Goal: Information Seeking & Learning: Learn about a topic

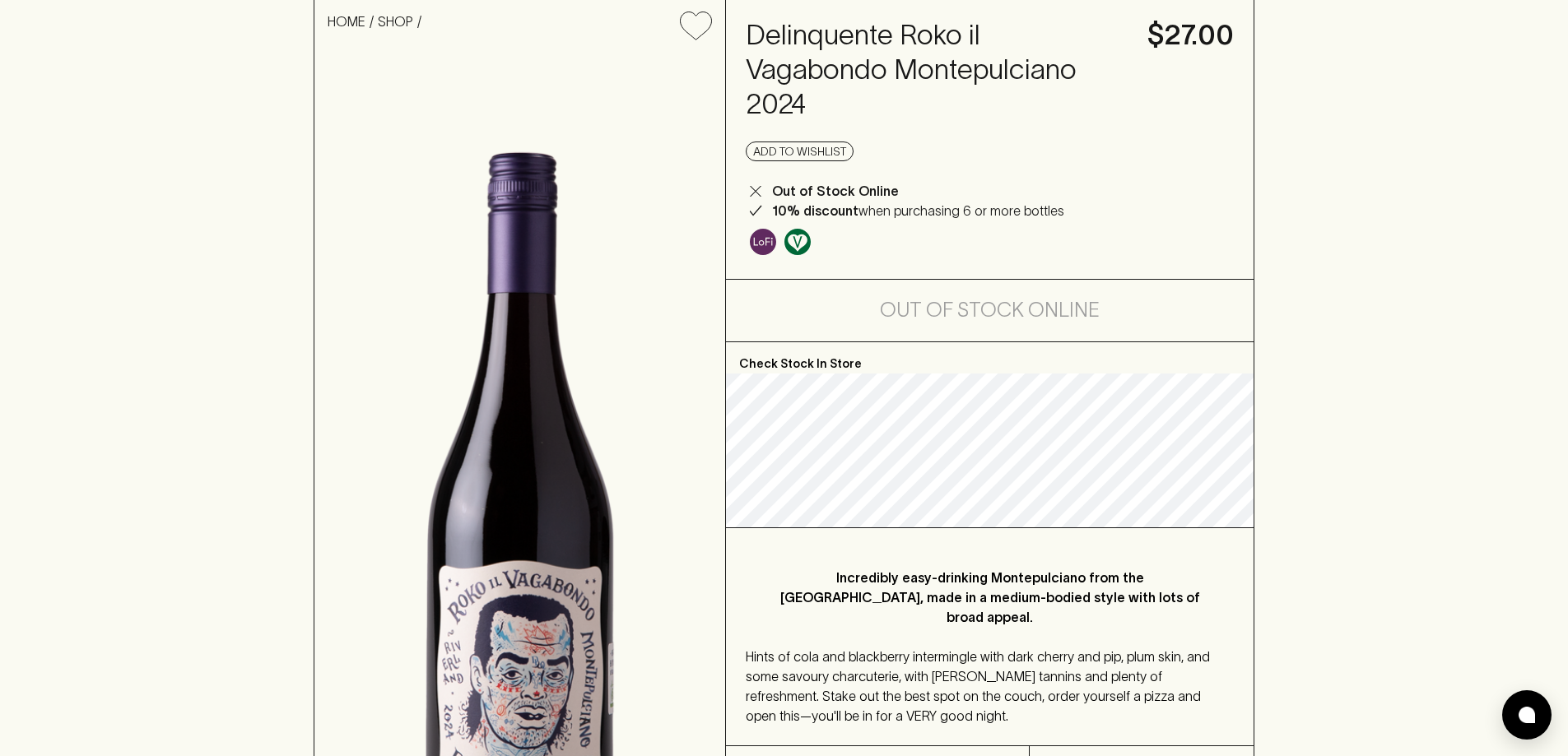
scroll to position [329, 0]
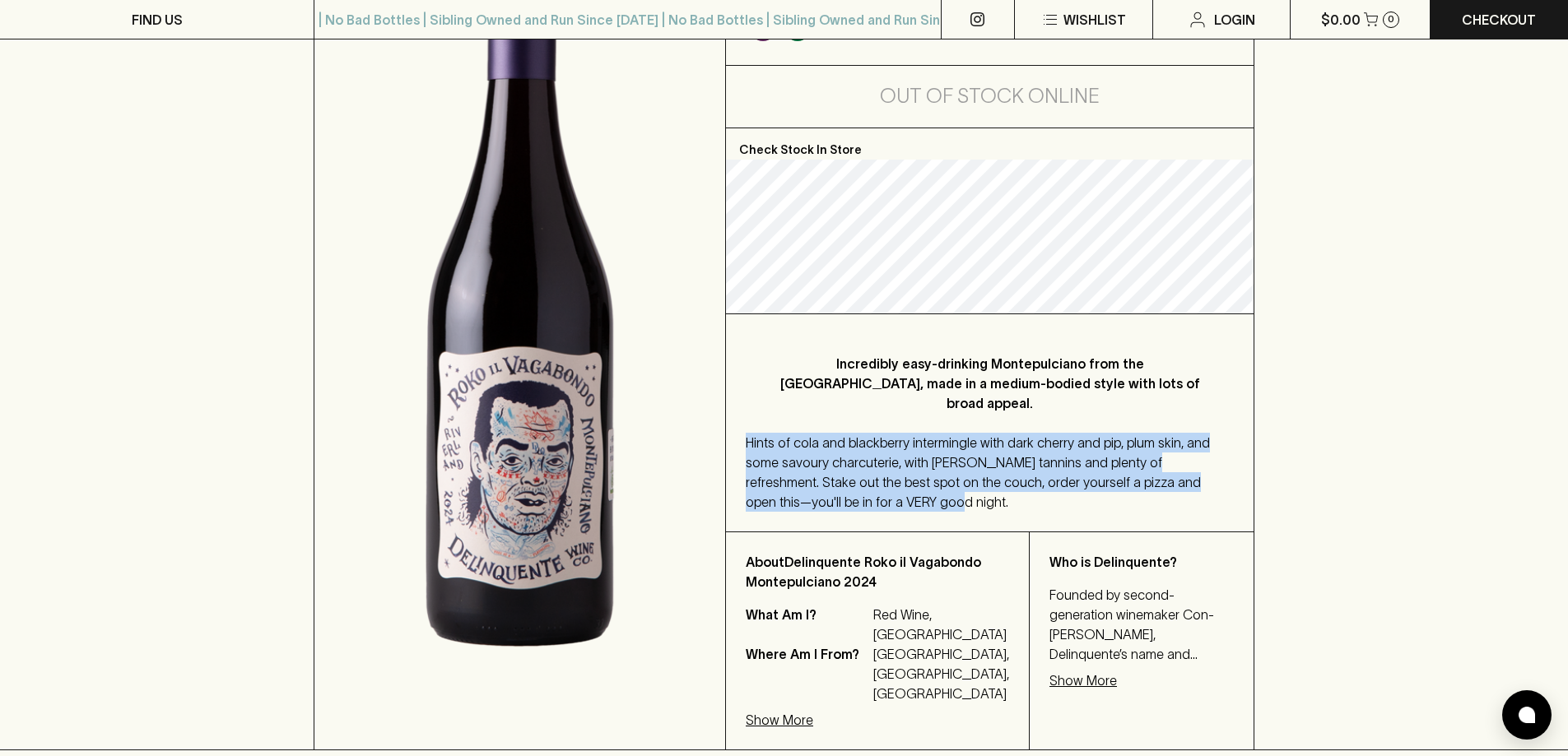
drag, startPoint x: 744, startPoint y: 390, endPoint x: 812, endPoint y: 453, distance: 92.7
click at [812, 453] on div "Incredibly easy-drinking Montepulciano from the Riverland, made in a medium-bod…" at bounding box center [989, 423] width 528 height 217
copy span "Hints of cola and blackberry intermingle with dark cherry and pip, plum skin, a…"
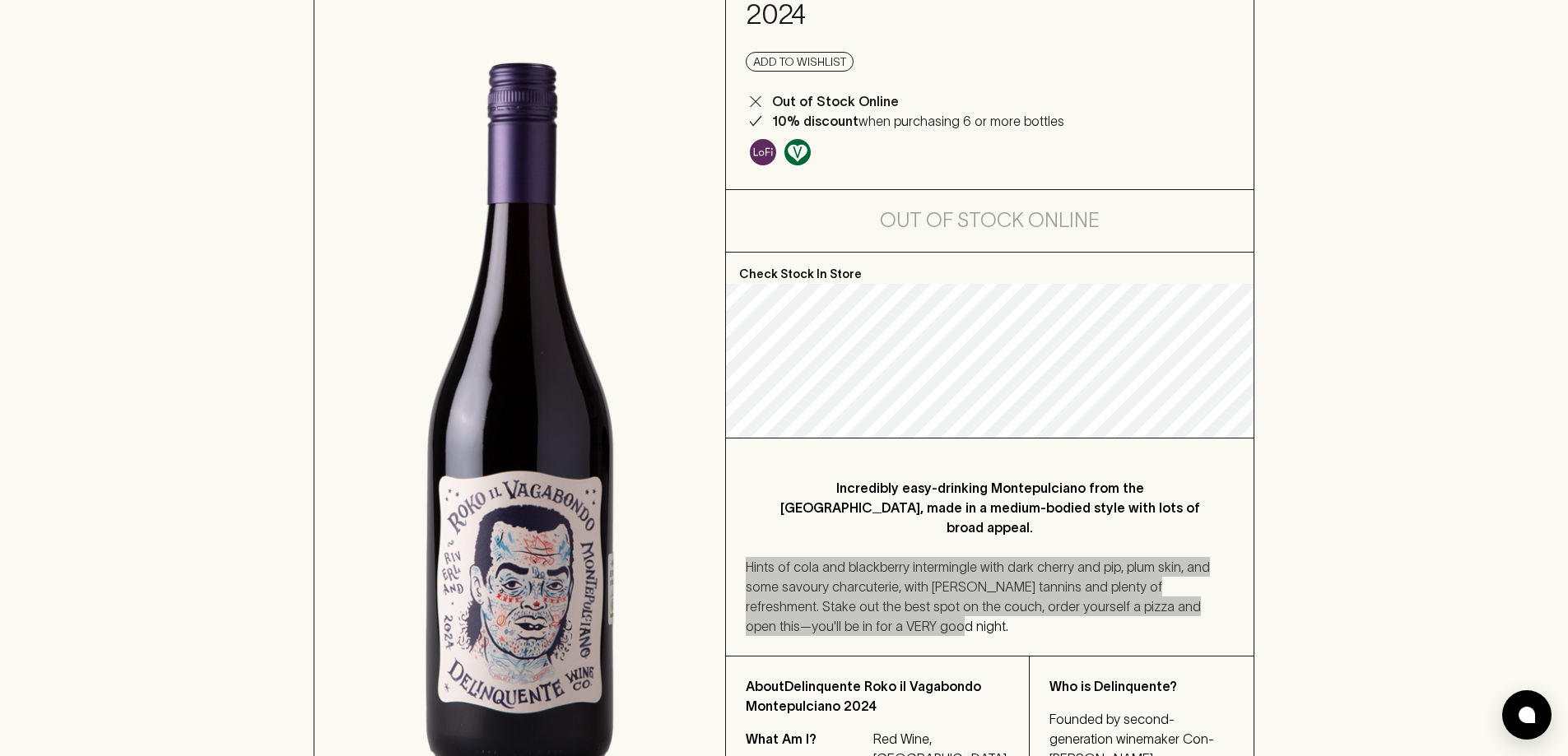
scroll to position [0, 0]
